Goal: Download file/media

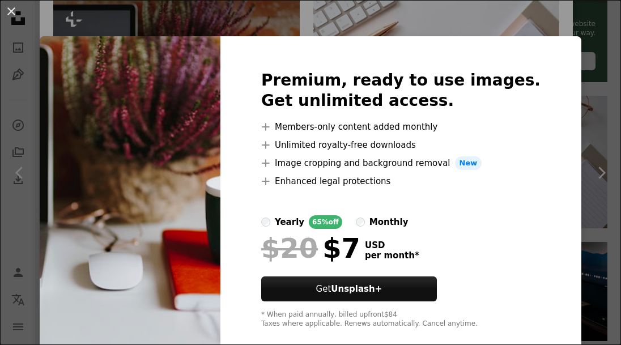
scroll to position [18, 0]
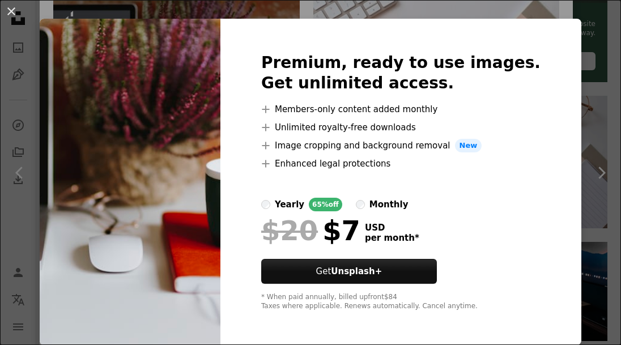
click at [474, 8] on div "An X shape Premium, ready to use images. Get unlimited access. A plus sign Memb…" at bounding box center [310, 172] width 621 height 345
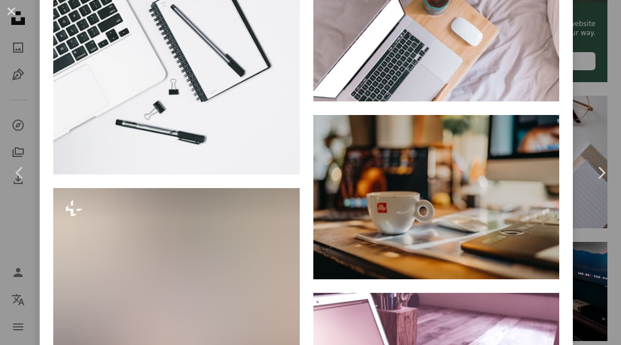
scroll to position [12124, 0]
